Goal: Entertainment & Leisure: Consume media (video, audio)

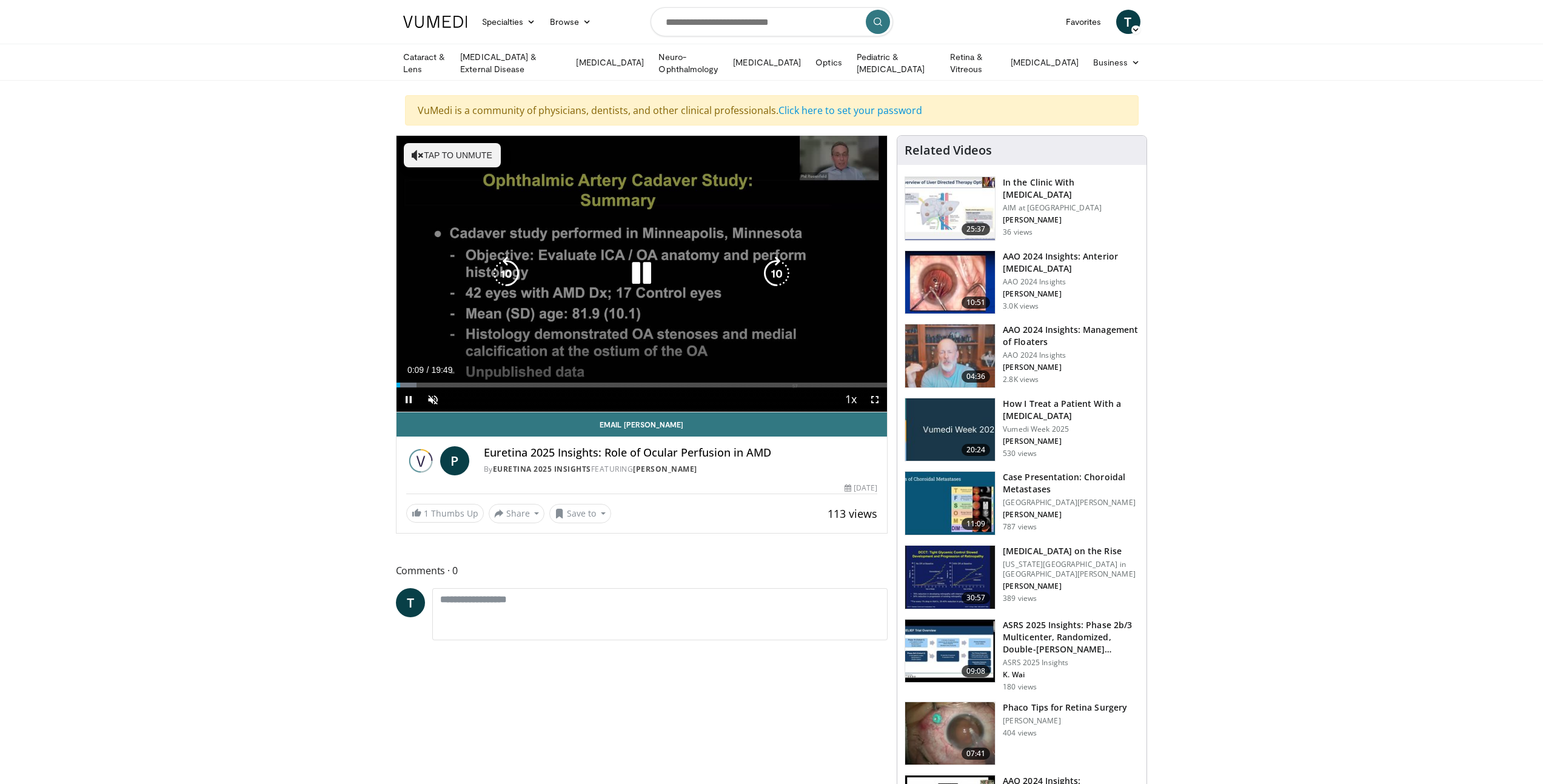
click at [645, 268] on icon "Video Player" at bounding box center [642, 273] width 34 height 34
click at [636, 267] on icon "Video Player" at bounding box center [642, 273] width 34 height 34
click at [645, 267] on icon "Video Player" at bounding box center [642, 273] width 34 height 34
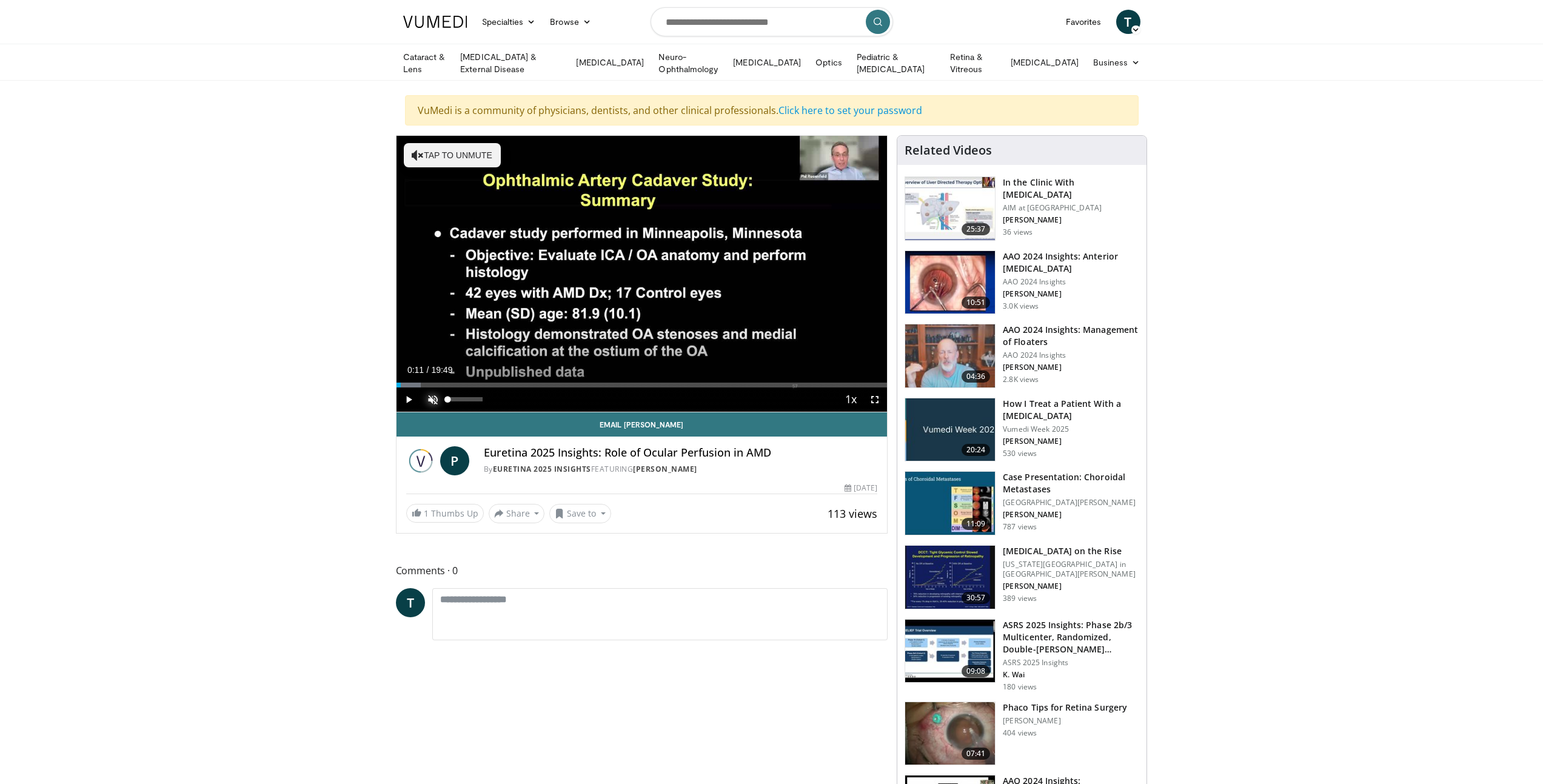
click at [426, 394] on span "Video Player" at bounding box center [433, 400] width 24 height 24
drag, startPoint x: 408, startPoint y: 391, endPoint x: 401, endPoint y: 398, distance: 9.9
click at [401, 403] on span "Video Player" at bounding box center [408, 400] width 24 height 24
